Goal: Information Seeking & Learning: Compare options

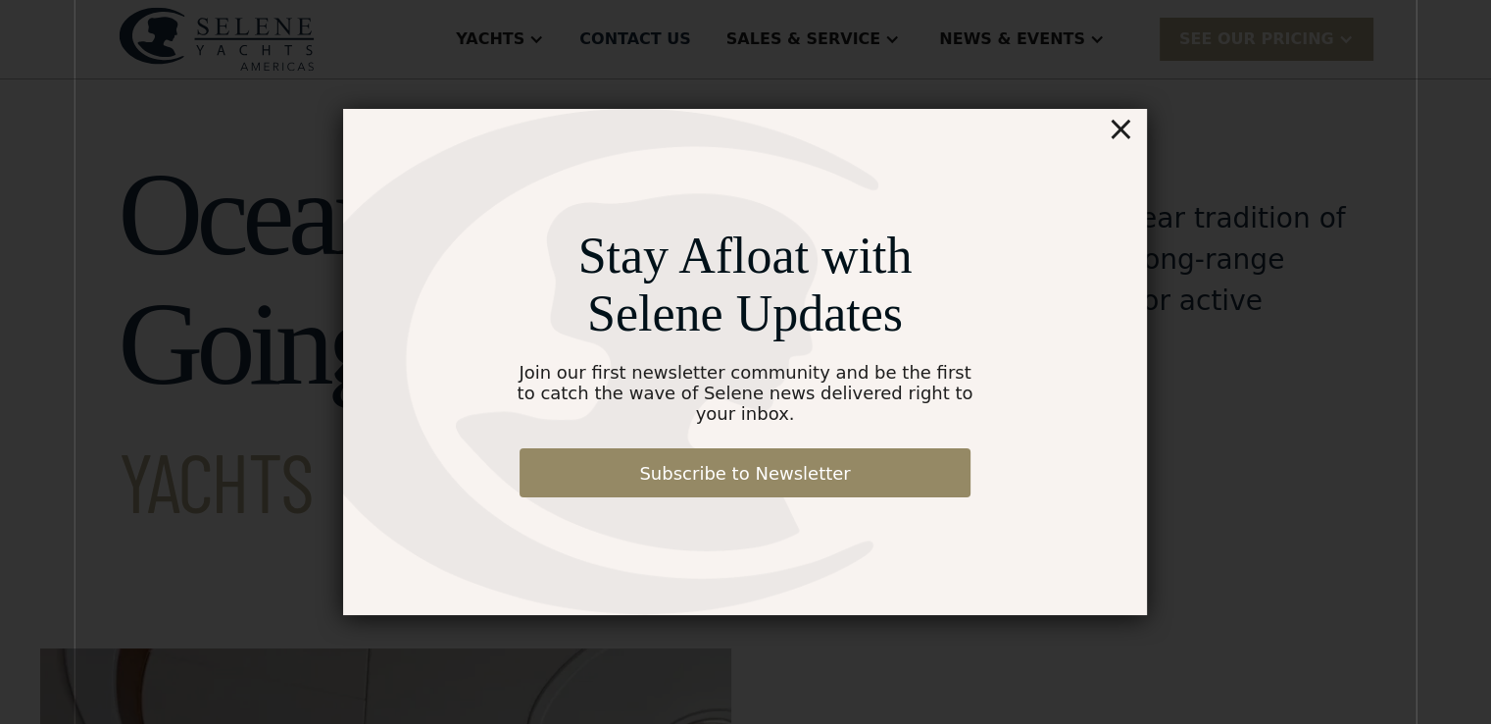
click at [1108, 135] on div "Stay Afloat with Selene Updates Join our first newsletter community and be the …" at bounding box center [745, 362] width 804 height 506
click at [1126, 134] on div "×" at bounding box center [1121, 128] width 28 height 39
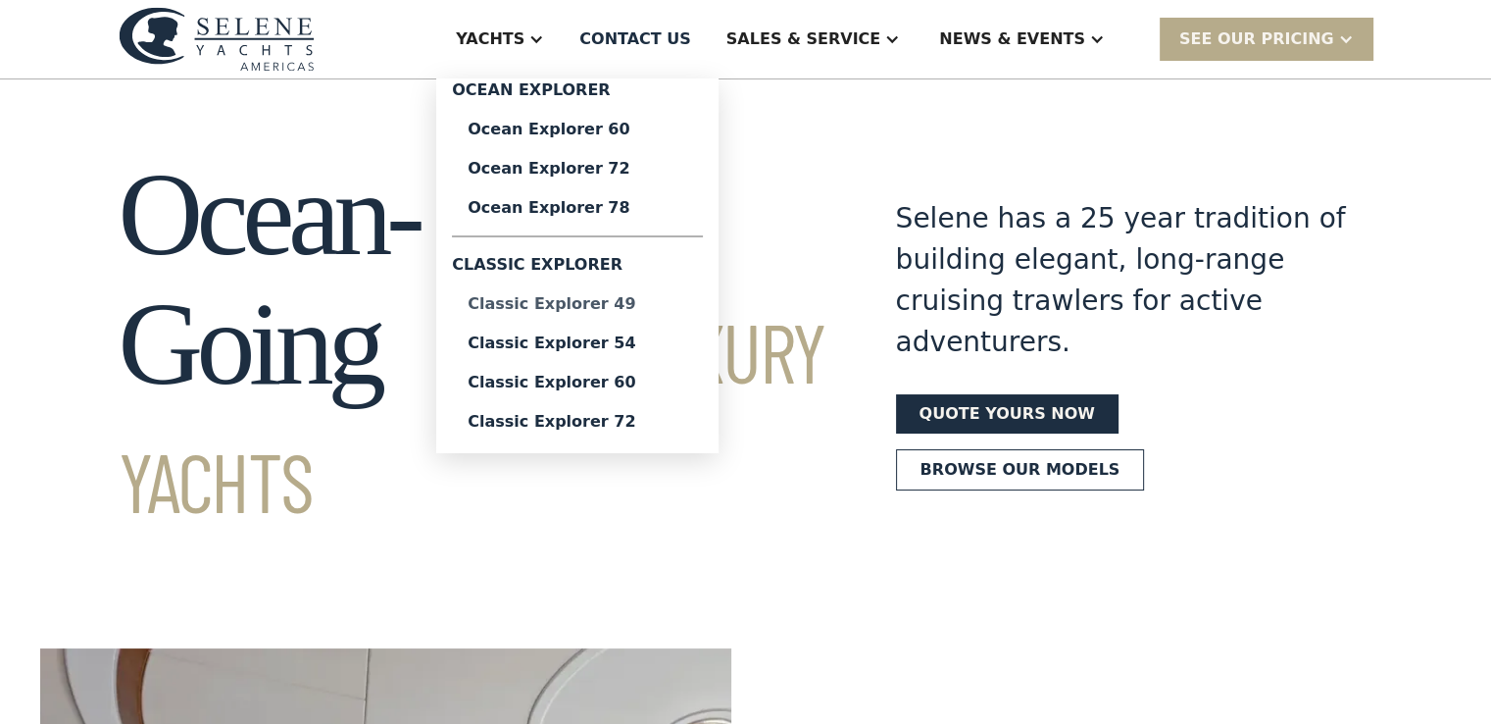
click at [675, 299] on div "Classic Explorer 49" at bounding box center [578, 304] width 220 height 16
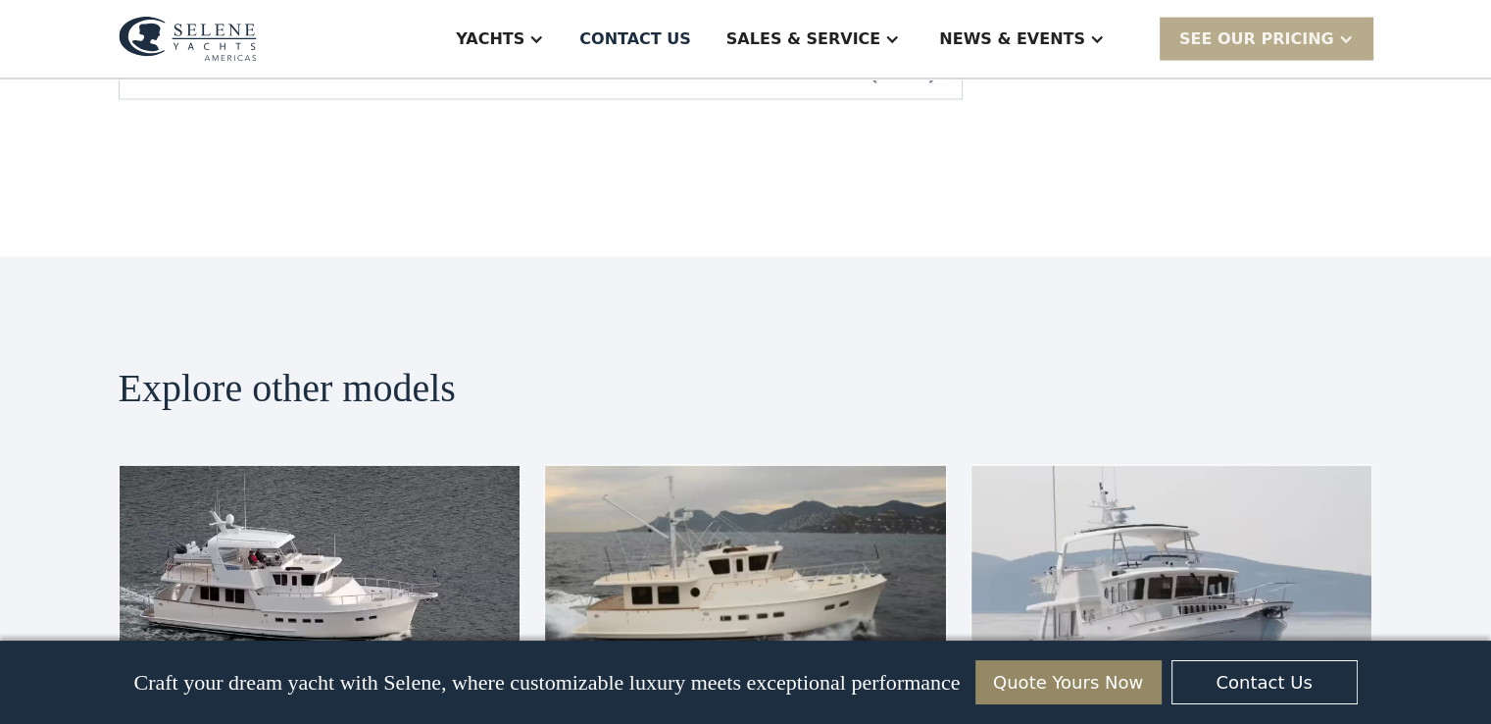
scroll to position [3726, 0]
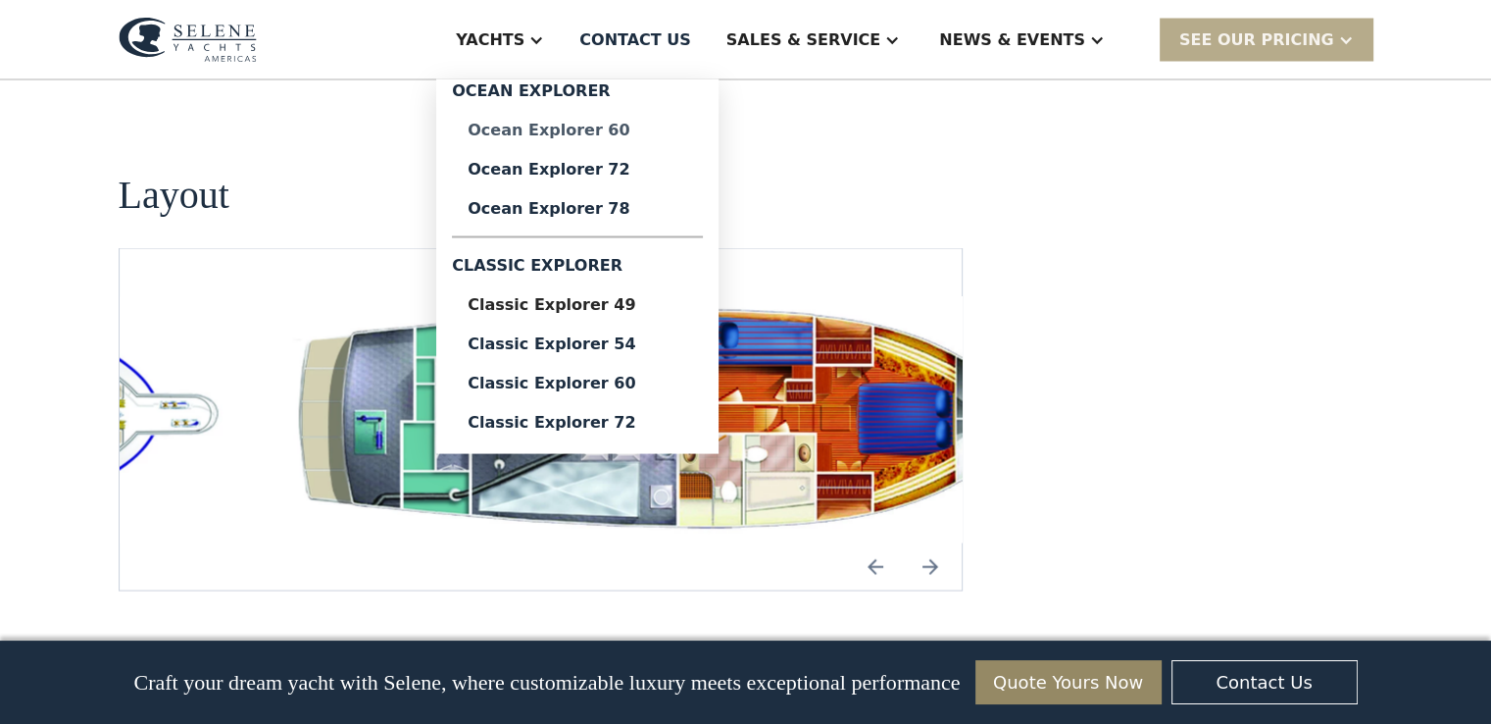
click at [676, 123] on div "Ocean Explorer 60" at bounding box center [578, 130] width 220 height 16
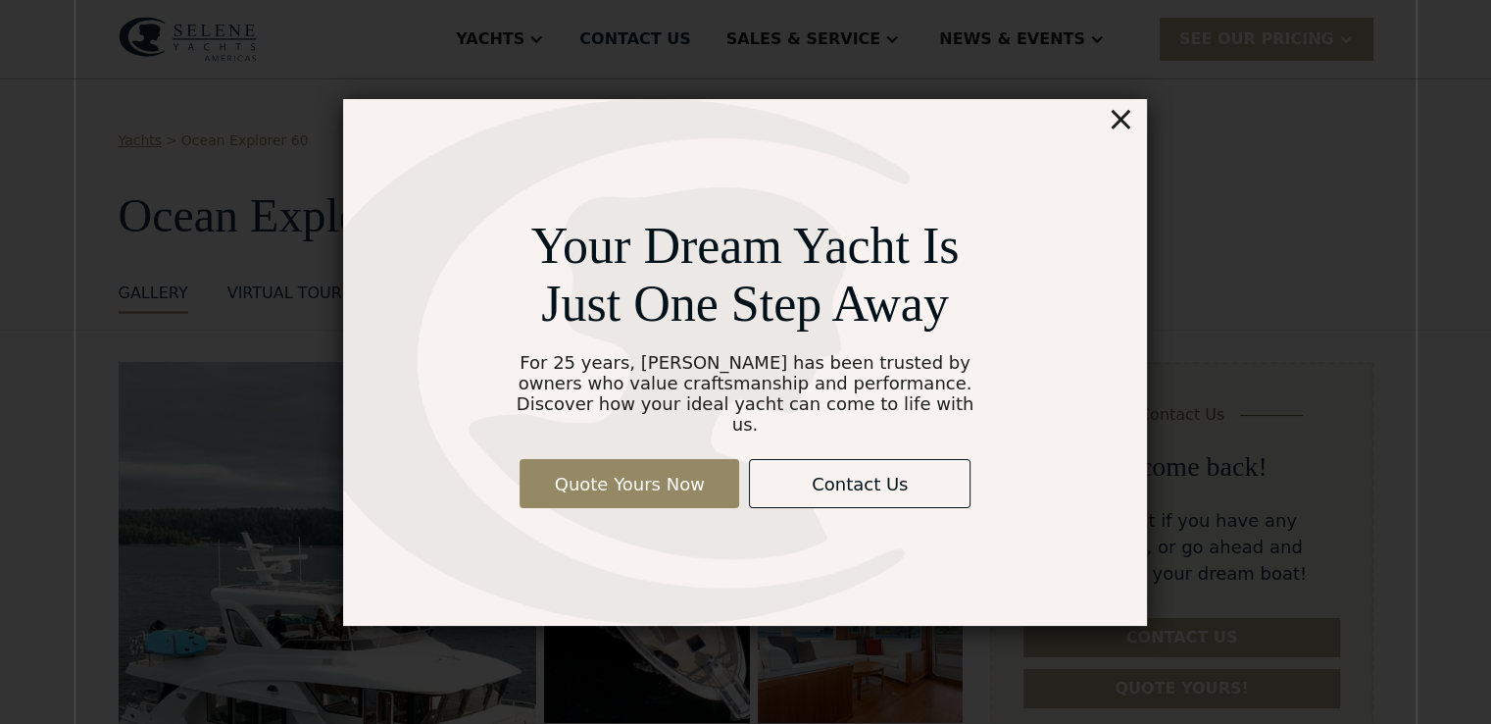
click at [1130, 120] on div "×" at bounding box center [1121, 118] width 28 height 39
